Goal: Task Accomplishment & Management: Use online tool/utility

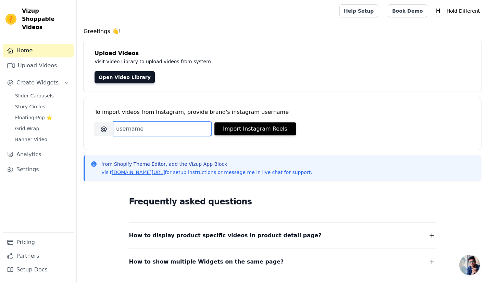
click at [140, 132] on input "Brand's Instagram Username" at bounding box center [162, 129] width 99 height 14
paste input "holddifferent"
type input "holddifferent"
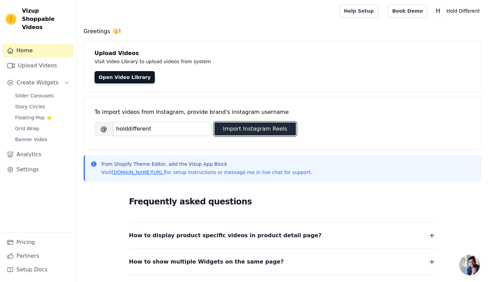
click at [244, 131] on button "Import Instagram Reels" at bounding box center [254, 129] width 81 height 13
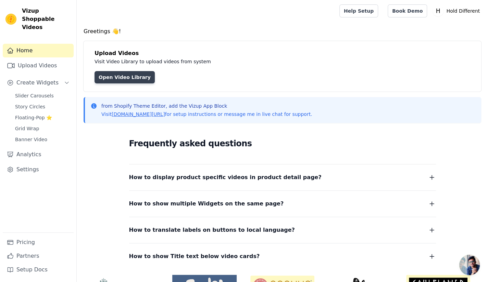
click at [109, 75] on link "Open Video Library" at bounding box center [124, 77] width 60 height 12
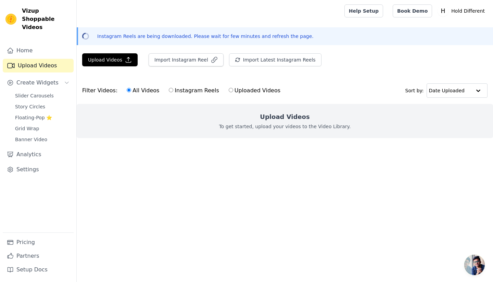
click at [175, 93] on label "Instagram Reels" at bounding box center [193, 90] width 51 height 9
click at [173, 92] on input "Instagram Reels" at bounding box center [171, 90] width 4 height 4
radio input "true"
click at [235, 89] on label "Uploaded Videos" at bounding box center [254, 90] width 52 height 9
click at [233, 89] on input "Uploaded Videos" at bounding box center [231, 90] width 4 height 4
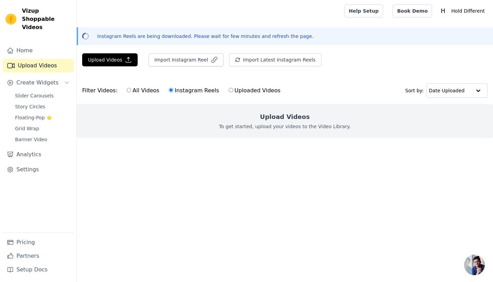
radio input "true"
click at [137, 91] on label "All Videos" at bounding box center [142, 90] width 33 height 9
click at [131, 91] on input "All Videos" at bounding box center [129, 90] width 4 height 4
radio input "true"
click at [199, 61] on button "Import Instagram Reel" at bounding box center [186, 59] width 75 height 13
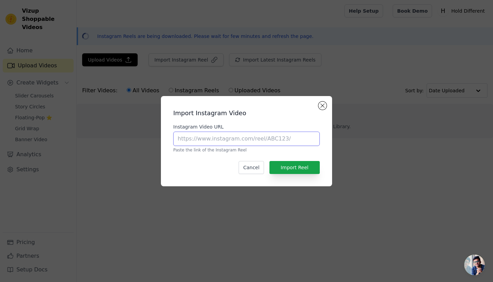
click at [267, 143] on input "Instagram Video URL" at bounding box center [246, 139] width 146 height 14
click at [320, 104] on button "Close modal" at bounding box center [322, 106] width 8 height 8
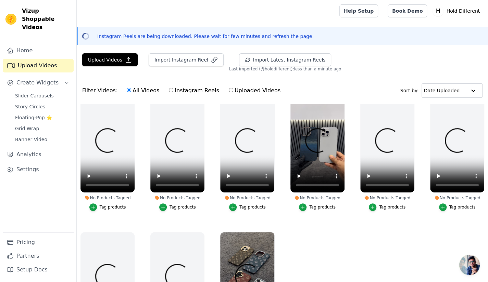
scroll to position [34, 0]
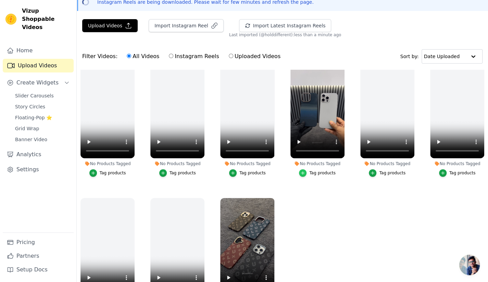
click at [305, 171] on div "button" at bounding box center [303, 173] width 8 height 8
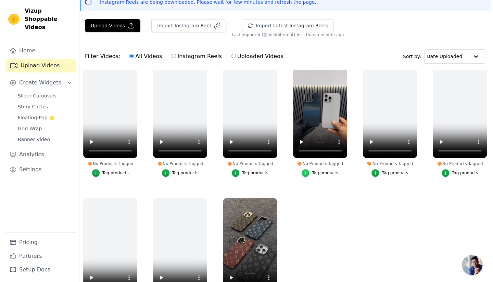
scroll to position [0, 0]
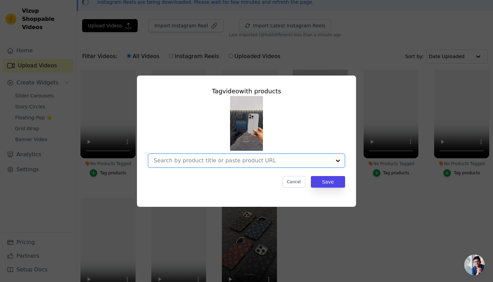
click at [273, 157] on input "No Products Tagged Tag video with products Option undefined, selected. Select i…" at bounding box center [242, 160] width 177 height 7
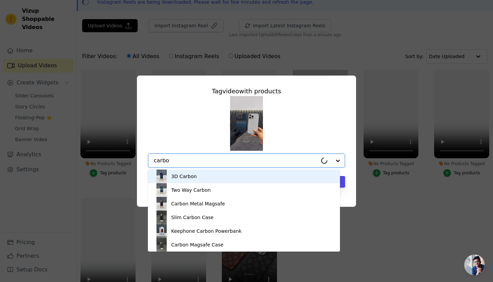
type input "carbon"
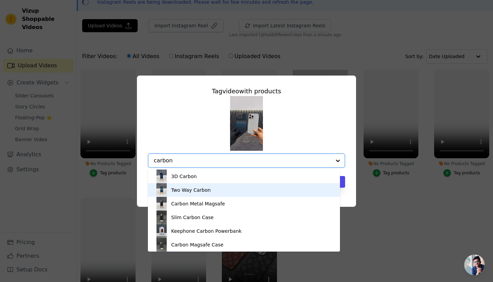
click at [254, 194] on div "Two Way Carbon" at bounding box center [244, 190] width 178 height 14
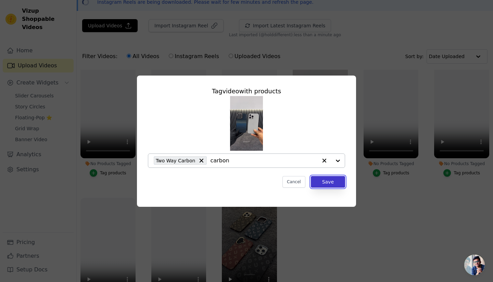
click at [331, 184] on button "Save" at bounding box center [328, 182] width 34 height 12
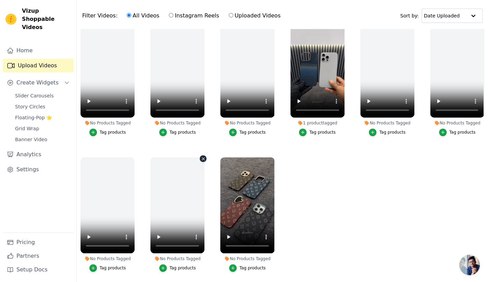
scroll to position [98, 0]
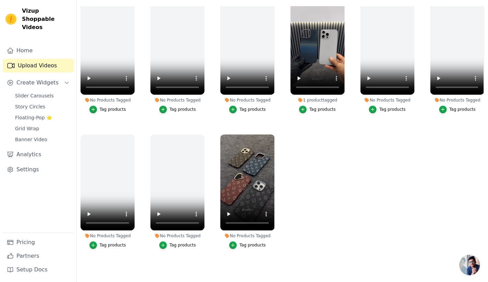
click at [246, 242] on button "Tag products" at bounding box center [247, 246] width 37 height 8
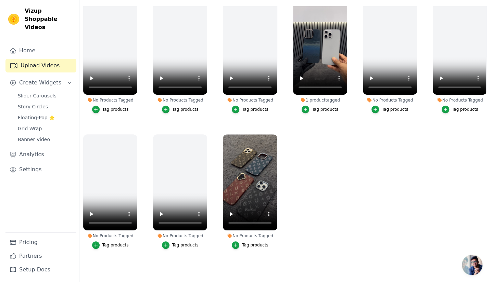
scroll to position [0, 0]
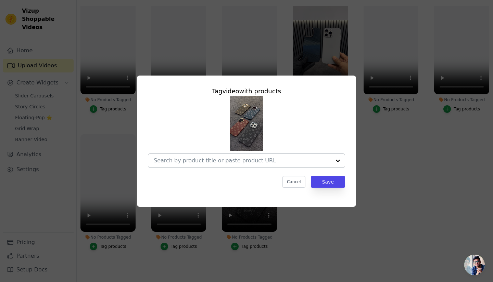
click at [245, 163] on input "No Products Tagged Tag video with products Cancel Save Tag products" at bounding box center [242, 160] width 177 height 7
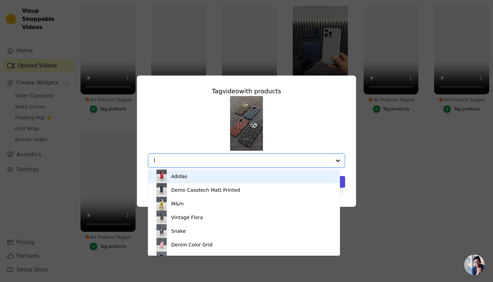
type input "lu"
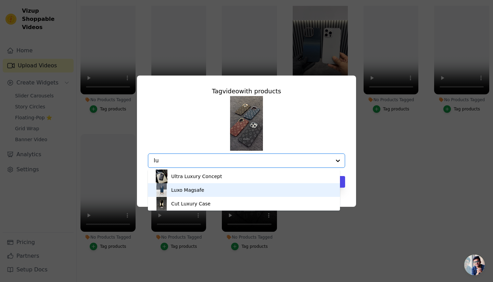
click at [241, 187] on div "Luxo Magsafe" at bounding box center [244, 190] width 178 height 14
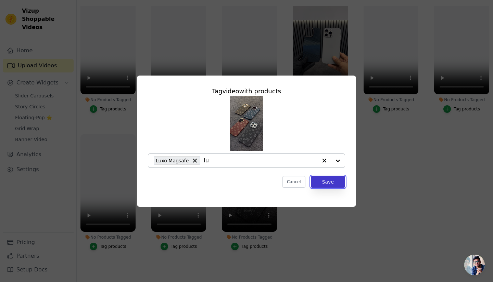
click at [337, 180] on button "Save" at bounding box center [328, 182] width 34 height 12
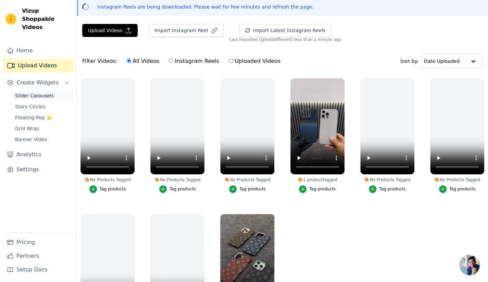
click at [57, 91] on link "Slider Carousels" at bounding box center [42, 96] width 63 height 10
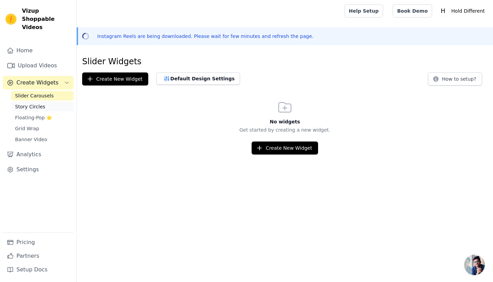
click at [45, 102] on link "Story Circles" at bounding box center [42, 107] width 63 height 10
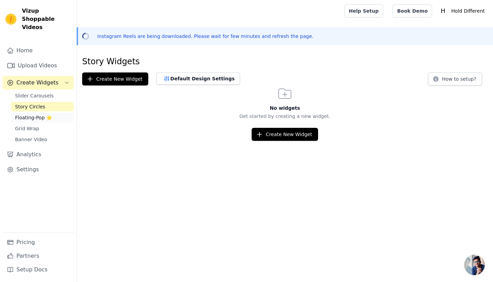
click at [44, 113] on link "Floating-Pop ⭐" at bounding box center [42, 118] width 63 height 10
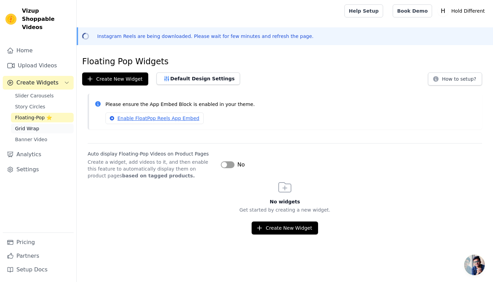
click at [45, 124] on link "Grid Wrap" at bounding box center [42, 129] width 63 height 10
